Goal: Information Seeking & Learning: Check status

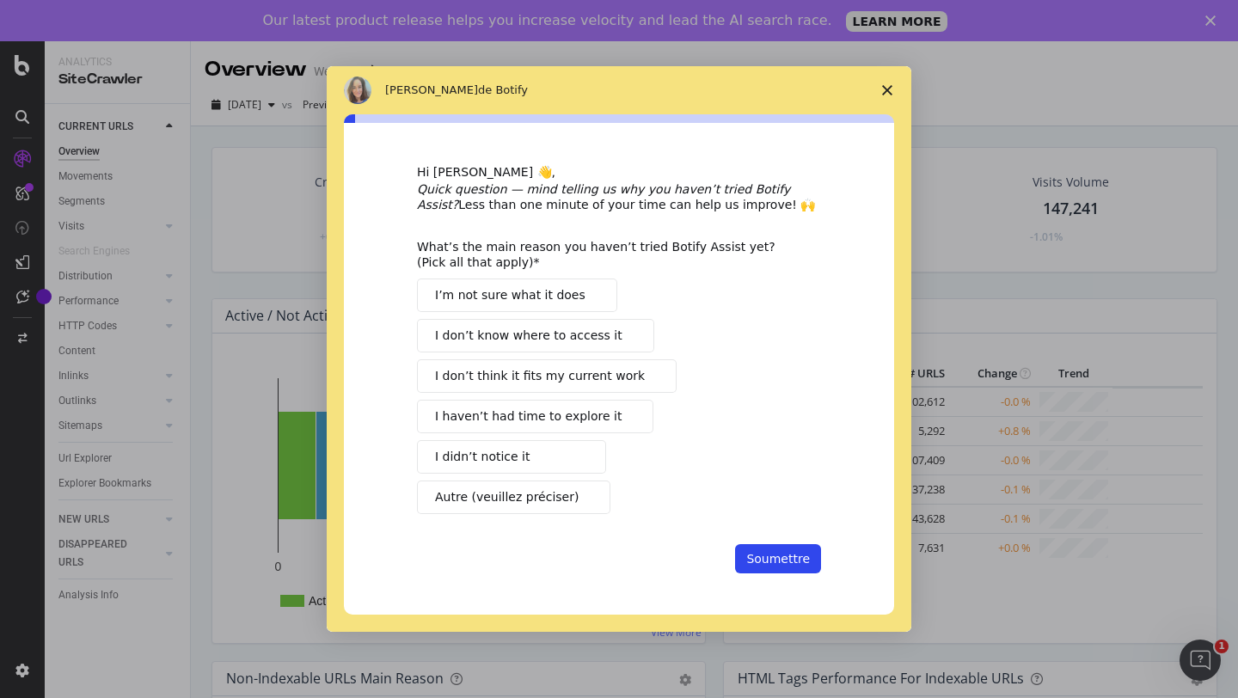
click at [891, 90] on icon "Fermer l'enquête" at bounding box center [887, 90] width 10 height 10
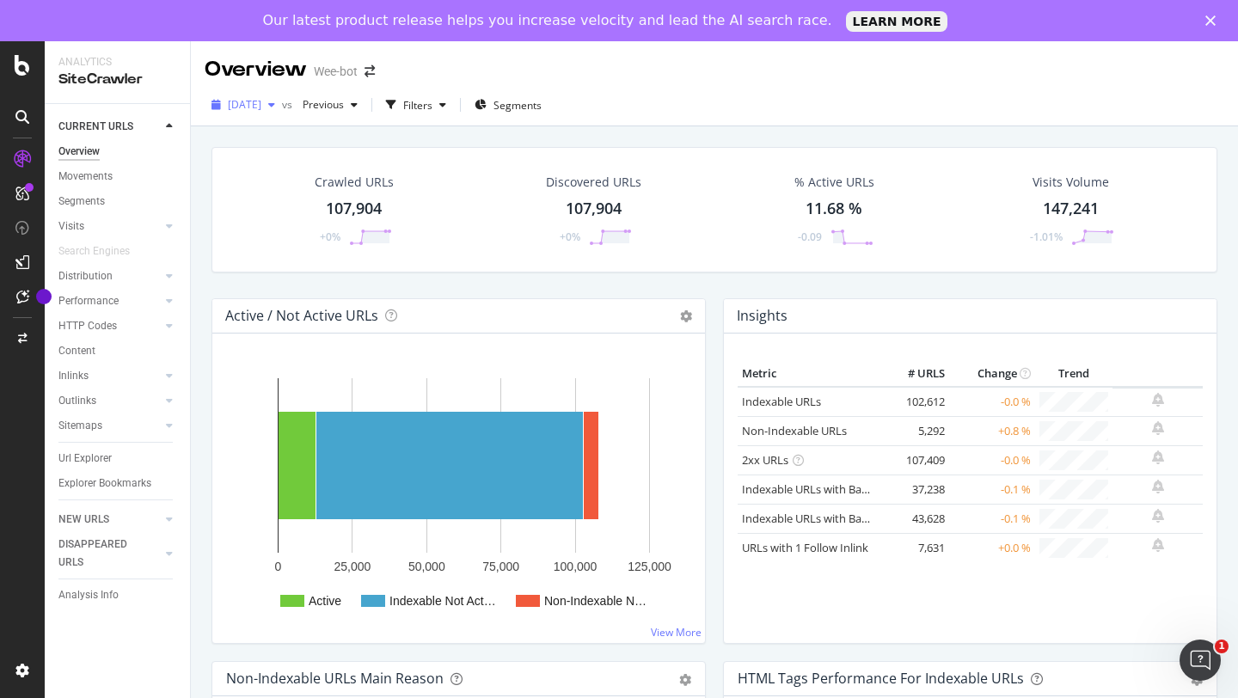
click at [275, 108] on icon "button" at bounding box center [271, 105] width 7 height 10
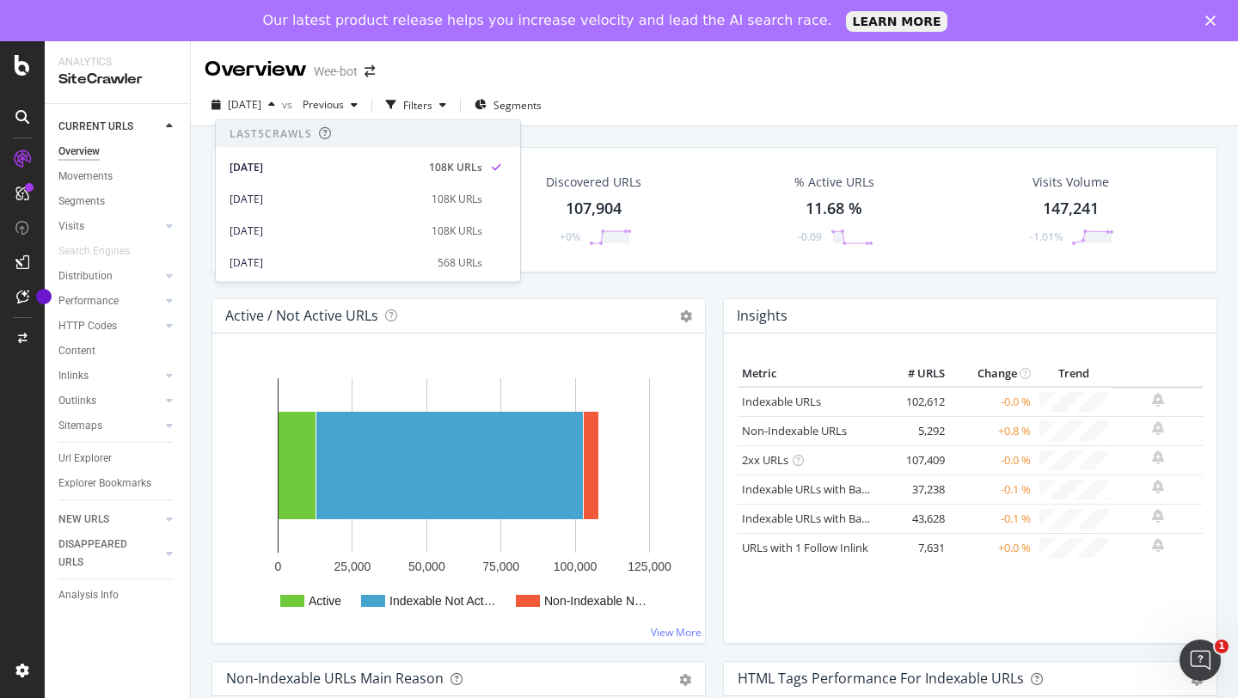
click at [643, 270] on div "Crawled URLs 107,904 +0% Discovered URLs 107,904 +0% % Active URLs 11.68 % -0.0…" at bounding box center [715, 210] width 1006 height 126
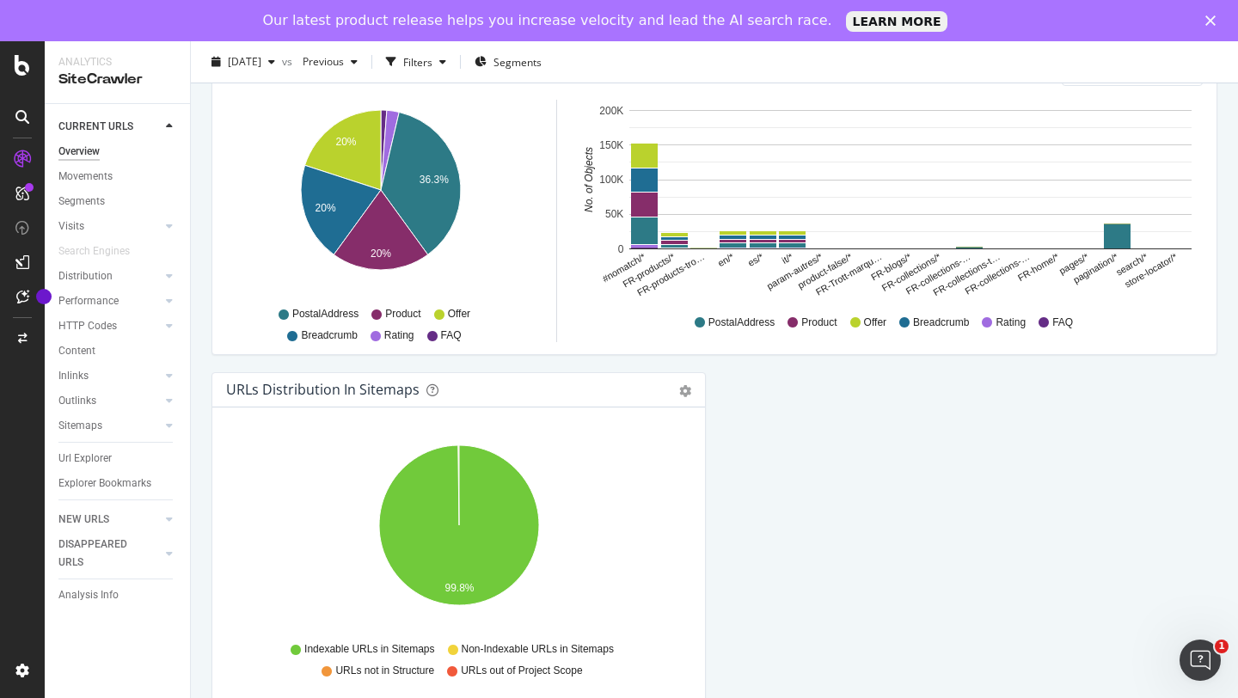
scroll to position [1796, 0]
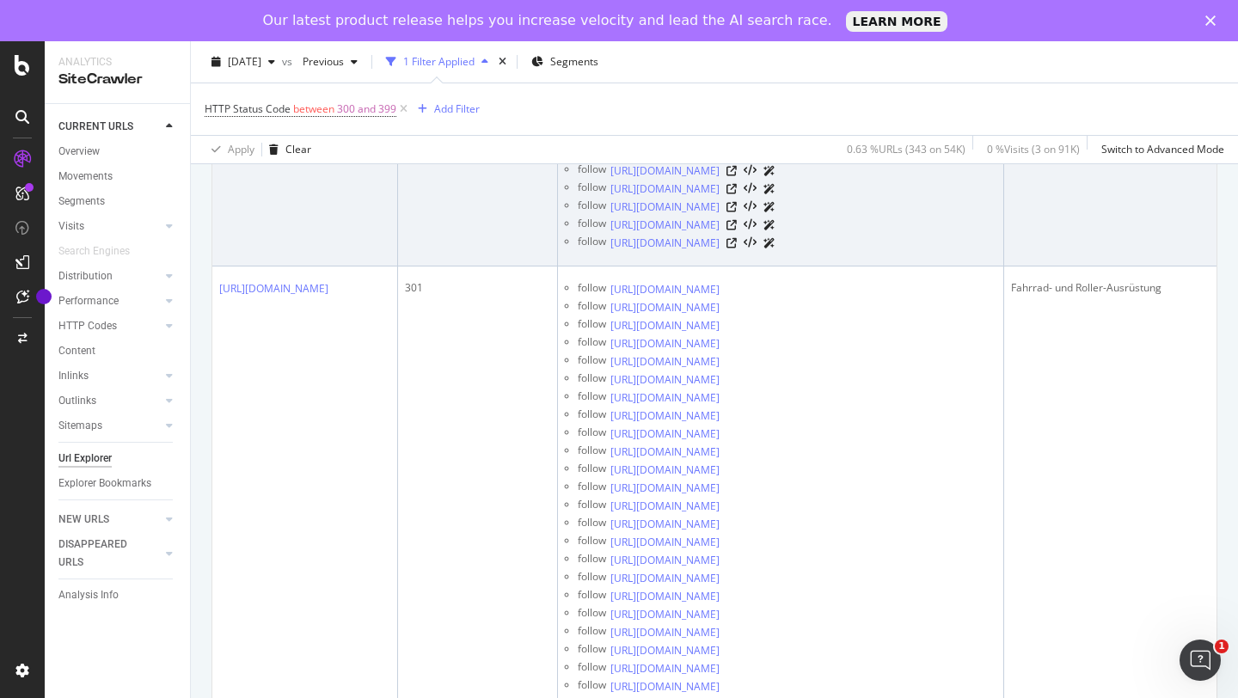
scroll to position [6053, 0]
